Goal: Task Accomplishment & Management: Manage account settings

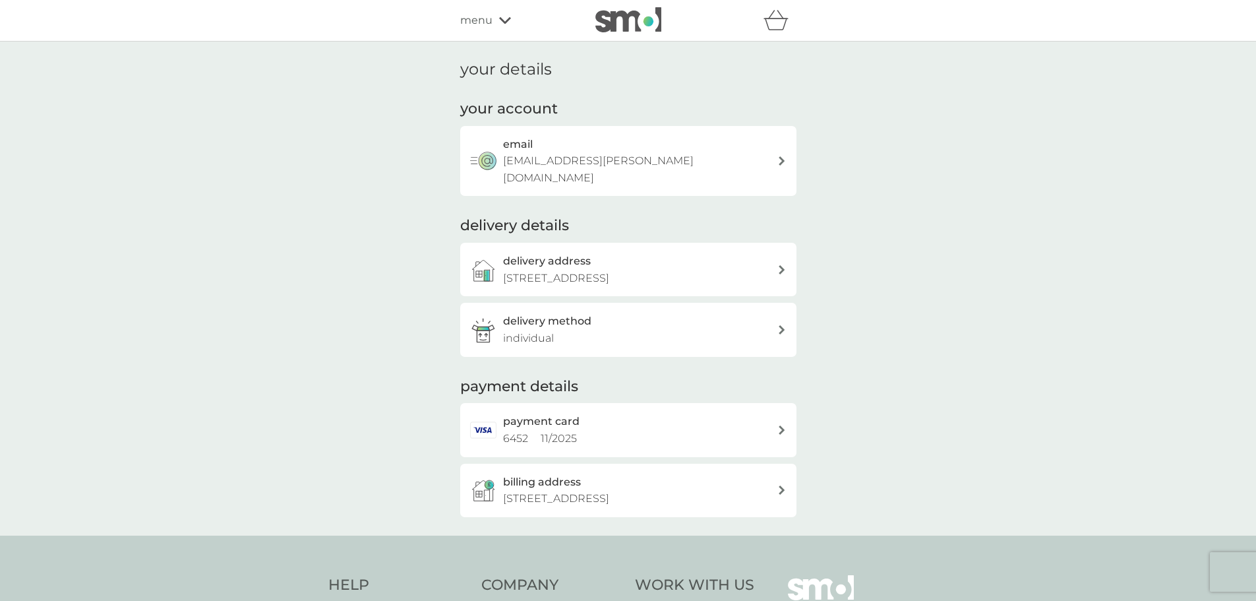
click at [533, 330] on p "individual" at bounding box center [528, 338] width 51 height 17
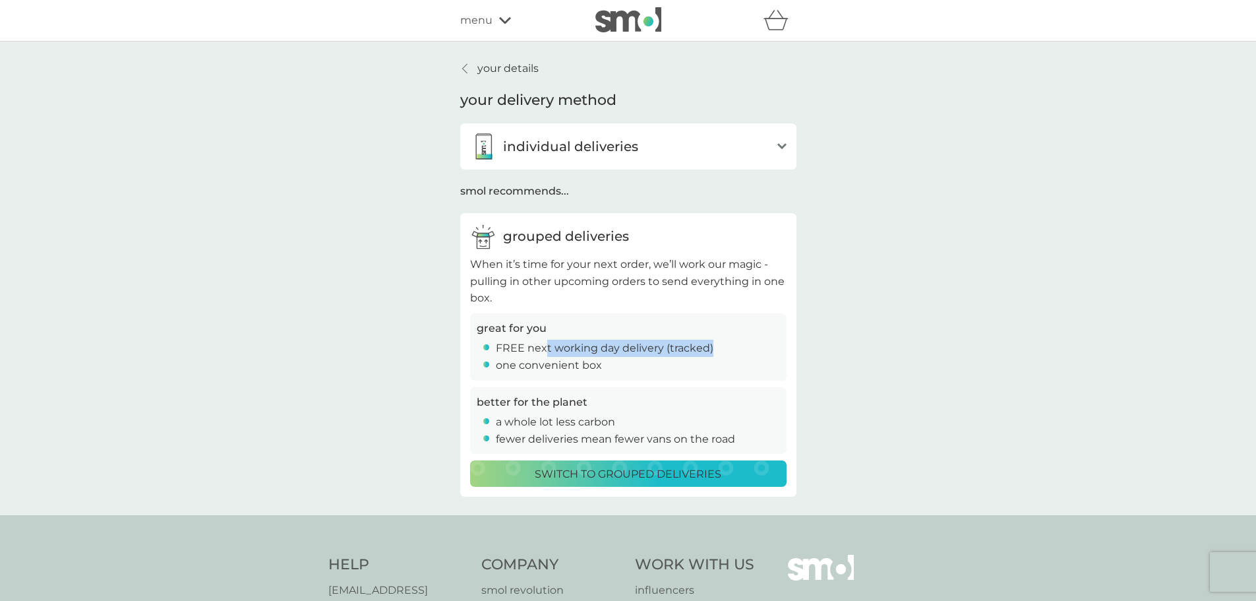
drag, startPoint x: 547, startPoint y: 349, endPoint x: 704, endPoint y: 344, distance: 157.0
click at [709, 343] on p "FREE next working day delivery (tracked)" at bounding box center [605, 348] width 218 height 17
click at [703, 345] on p "FREE next working day delivery (tracked)" at bounding box center [605, 348] width 218 height 17
click at [585, 475] on p "Switch to grouped deliveries" at bounding box center [628, 473] width 187 height 17
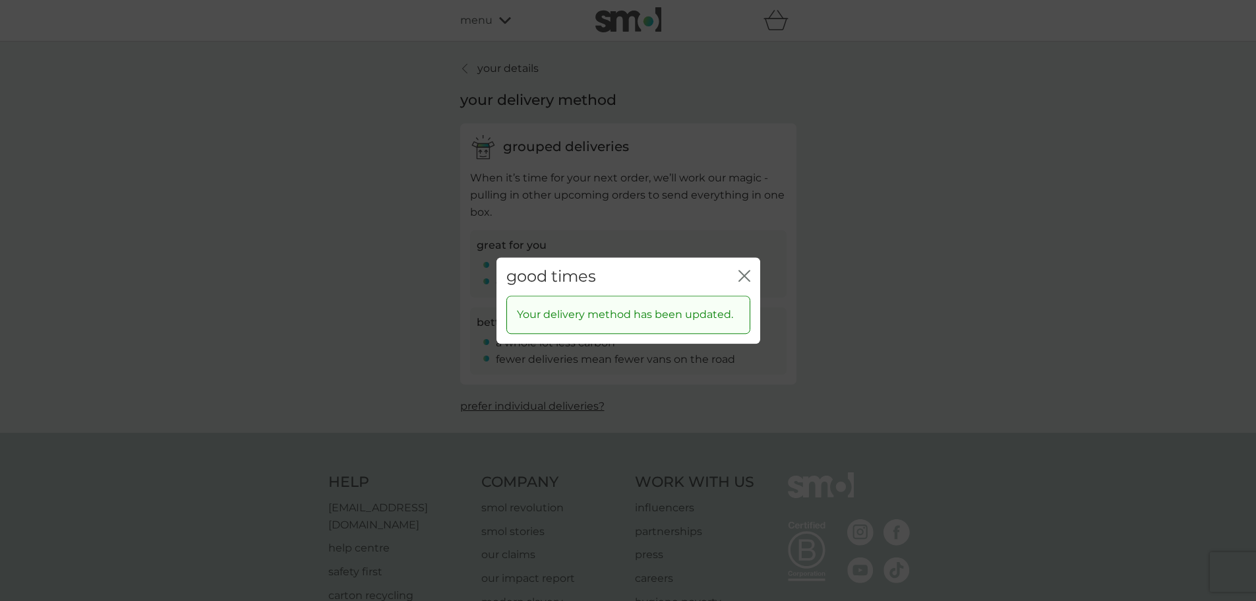
click at [742, 278] on icon "close" at bounding box center [744, 276] width 12 height 12
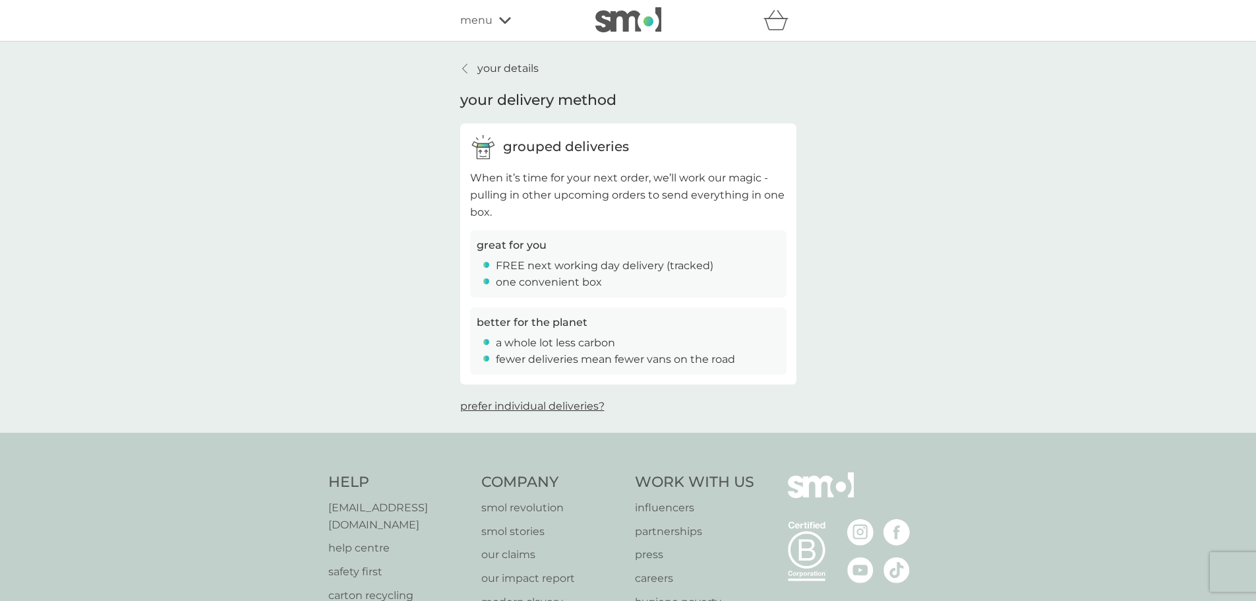
click at [465, 67] on icon at bounding box center [464, 68] width 5 height 9
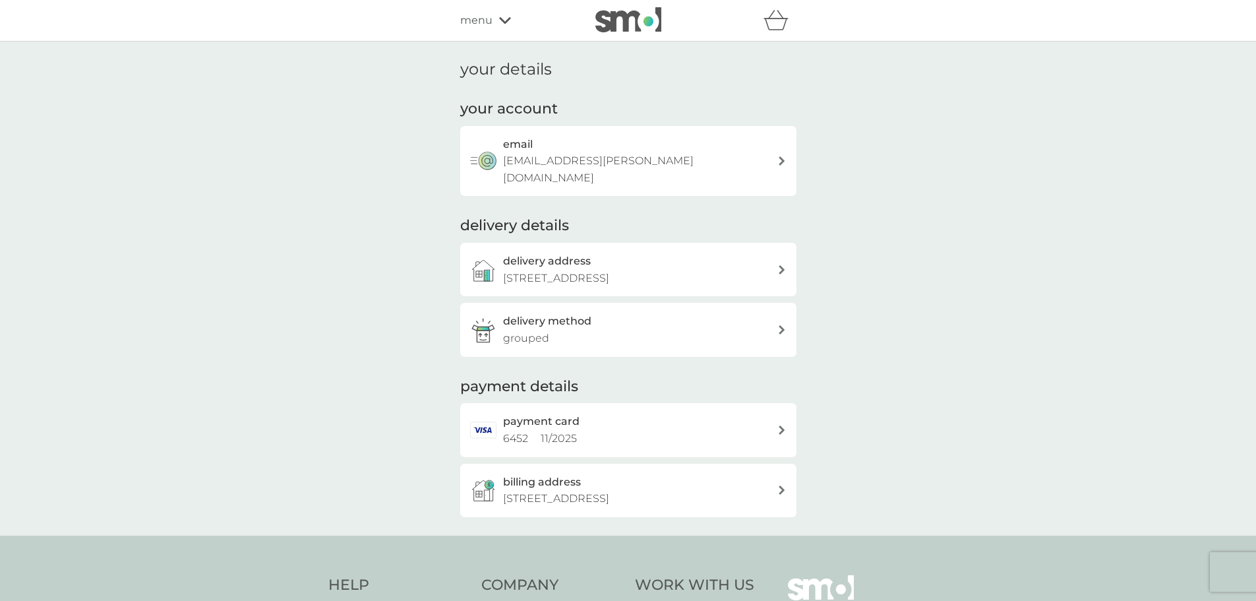
drag, startPoint x: 495, startPoint y: 21, endPoint x: 493, endPoint y: 30, distance: 9.6
click at [495, 21] on div "menu" at bounding box center [516, 20] width 112 height 17
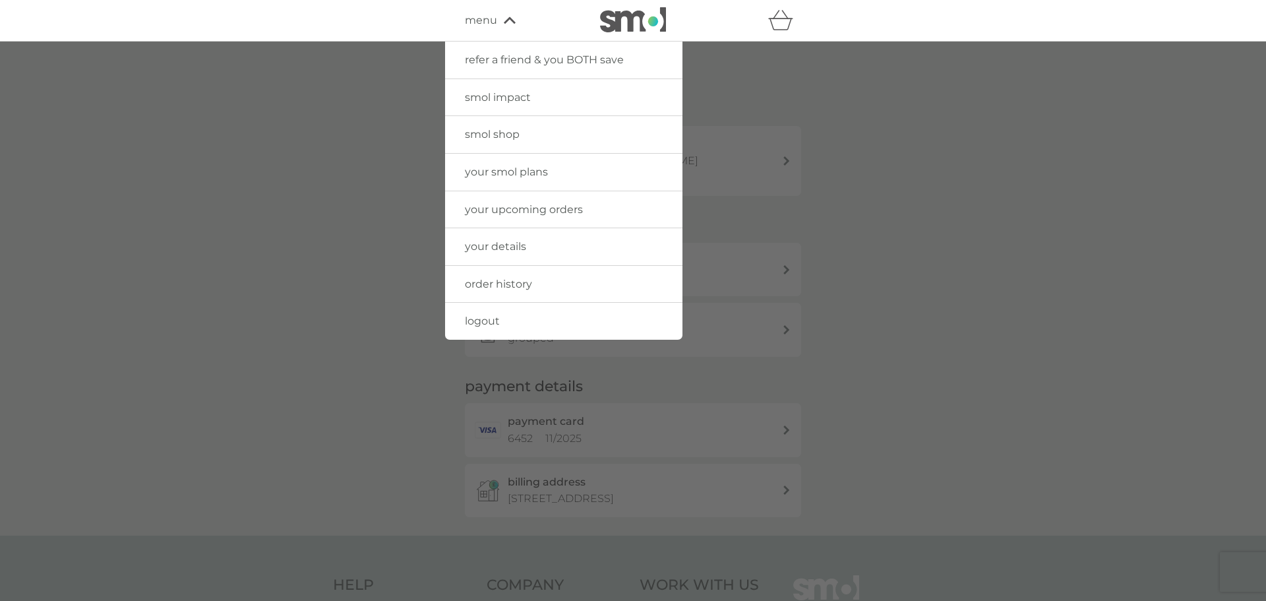
click at [504, 208] on span "your upcoming orders" at bounding box center [524, 209] width 118 height 13
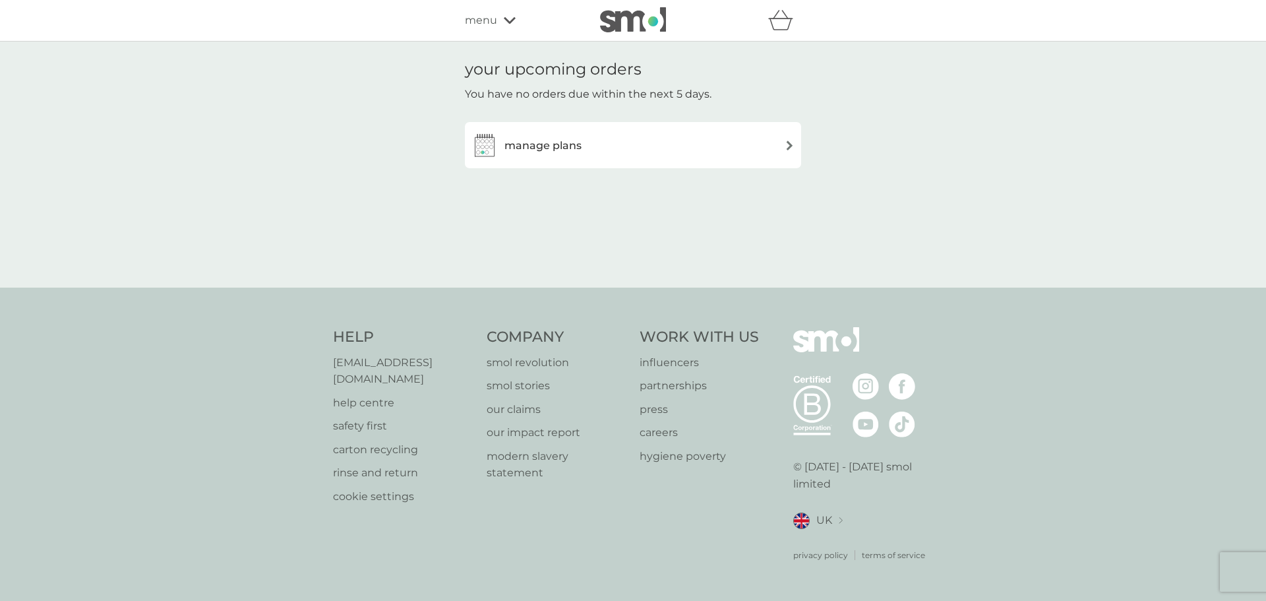
click at [561, 145] on h3 "manage plans" at bounding box center [542, 145] width 77 height 17
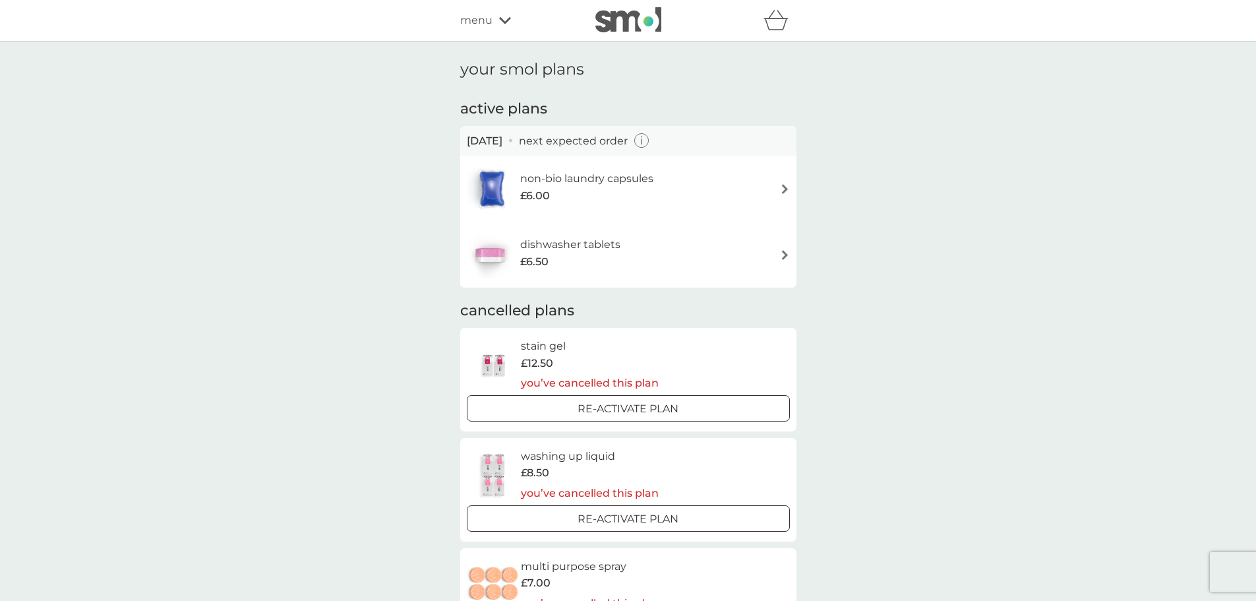
click at [487, 21] on span "menu" at bounding box center [476, 20] width 32 height 17
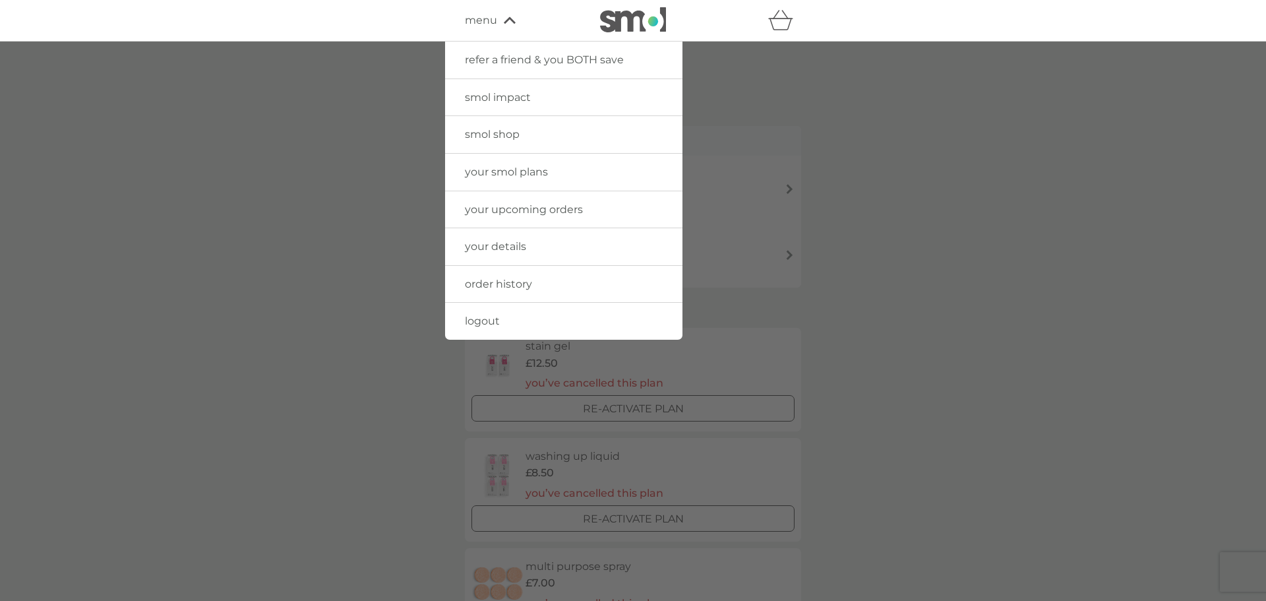
click at [509, 169] on span "your smol plans" at bounding box center [506, 171] width 83 height 13
